Goal: Task Accomplishment & Management: Complete application form

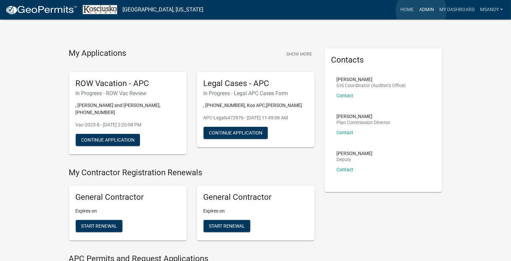
click at [421, 11] on link "Admin" at bounding box center [426, 9] width 20 height 13
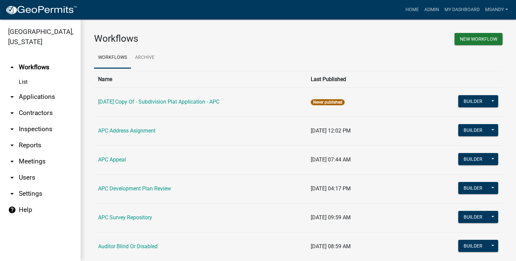
click at [28, 99] on link "arrow_drop_down Applications" at bounding box center [40, 97] width 81 height 16
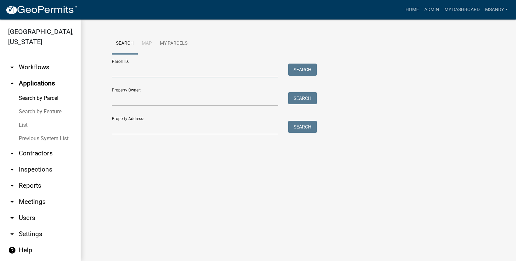
click at [152, 73] on input "Parcel ID:" at bounding box center [195, 71] width 166 height 14
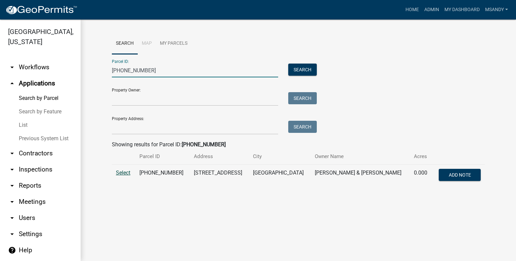
type input "[PHONE_NUMBER]"
click at [126, 171] on span "Select" at bounding box center [123, 172] width 14 height 6
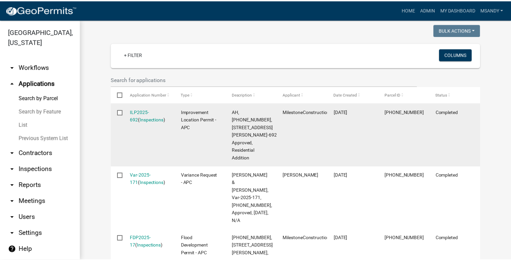
scroll to position [202, 0]
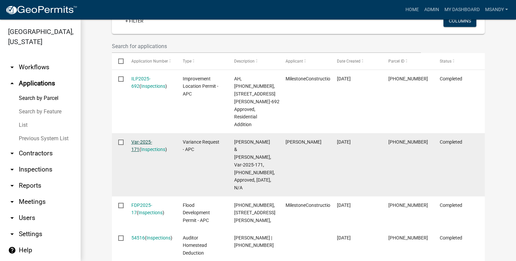
click at [145, 148] on link "Var-2025-171" at bounding box center [141, 145] width 21 height 13
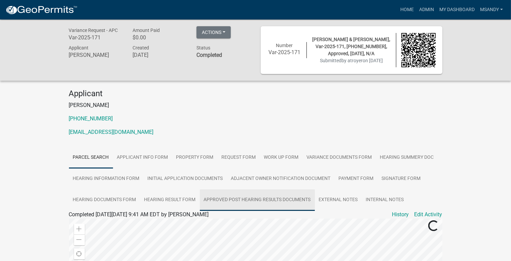
click at [254, 198] on link "Approved Post Hearing Results Documents" at bounding box center [257, 200] width 115 height 22
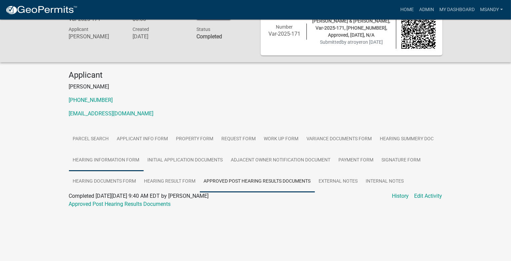
scroll to position [19, 0]
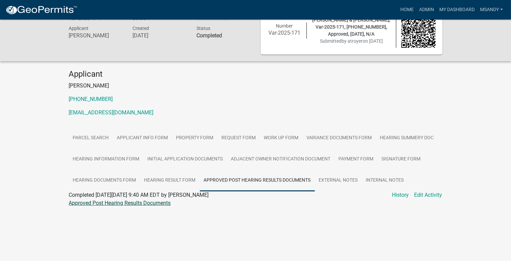
click at [117, 203] on link "Approved Post Hearing Results Documents" at bounding box center [120, 203] width 102 height 6
click at [409, 10] on link "Home" at bounding box center [406, 9] width 19 height 13
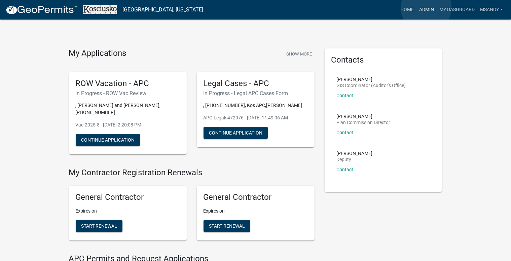
click at [426, 8] on link "Admin" at bounding box center [426, 9] width 20 height 13
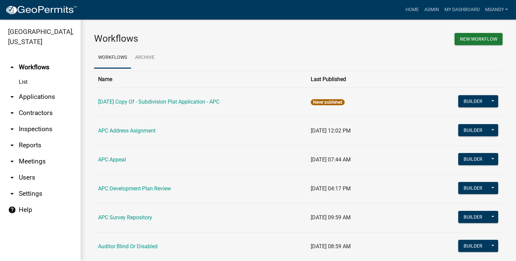
click at [45, 97] on link "arrow_drop_down Applications" at bounding box center [40, 97] width 81 height 16
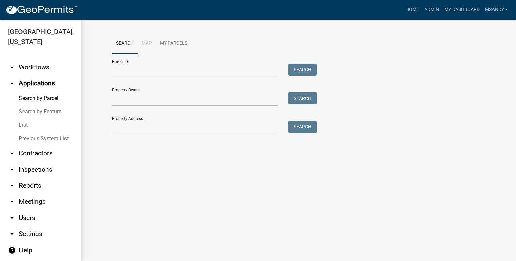
click at [26, 128] on link "List" at bounding box center [40, 124] width 81 height 13
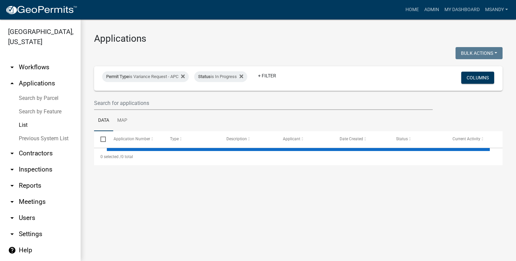
select select "2: 50"
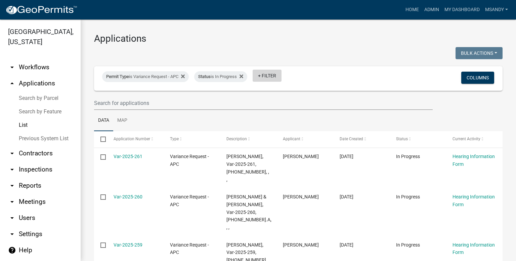
click at [277, 77] on link "+ Filter" at bounding box center [267, 76] width 29 height 12
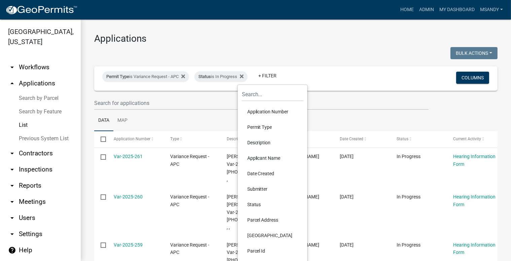
click at [259, 175] on li "Date Created" at bounding box center [273, 173] width 62 height 15
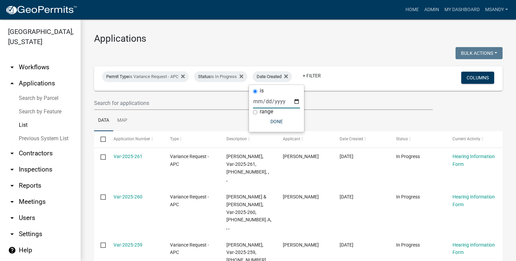
click at [272, 105] on input "date" at bounding box center [276, 101] width 47 height 14
drag, startPoint x: 294, startPoint y: 98, endPoint x: 296, endPoint y: 101, distance: 3.8
click at [296, 101] on input "date" at bounding box center [276, 101] width 47 height 14
type input "[DATE]"
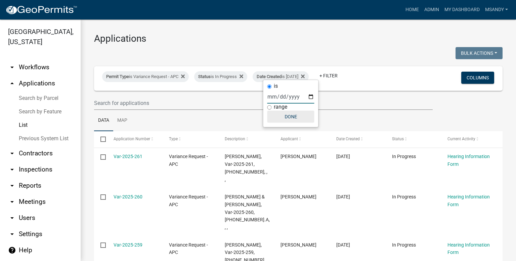
click at [290, 117] on button "Done" at bounding box center [290, 117] width 47 height 12
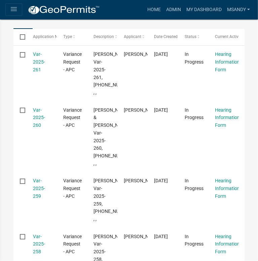
scroll to position [104, 0]
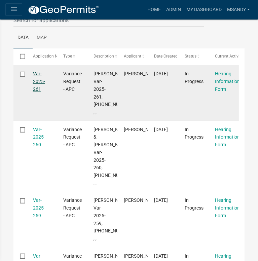
click at [34, 81] on link "Var-2025-261" at bounding box center [39, 81] width 12 height 21
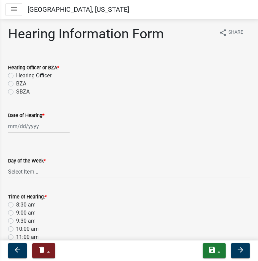
click at [12, 9] on icon "menu" at bounding box center [14, 9] width 8 height 8
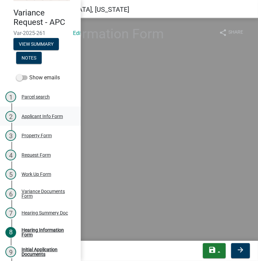
scroll to position [67, 0]
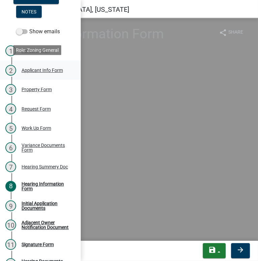
click at [41, 69] on div "Applicant Info Form" at bounding box center [42, 70] width 41 height 5
select select "d95389f4-ab5a-4603-9826-29cf73316391"
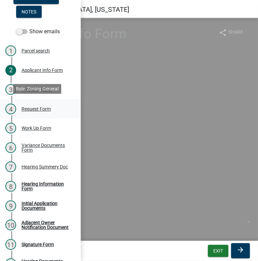
click at [42, 107] on div "Request Form" at bounding box center [36, 109] width 29 height 5
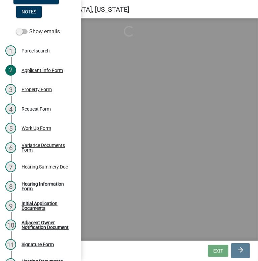
select select "77eb12f8-2a64-4a31-bfec-9b00716b2165"
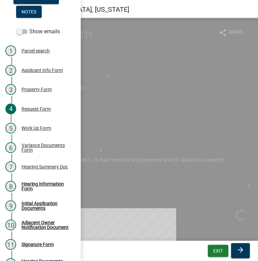
click at [159, 108] on div "If other detail which section:" at bounding box center [129, 116] width 242 height 31
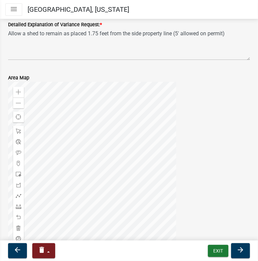
scroll to position [134, 0]
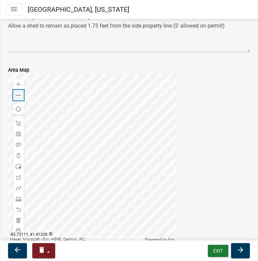
click at [19, 95] on span at bounding box center [18, 95] width 5 height 5
